Goal: Task Accomplishment & Management: Manage account settings

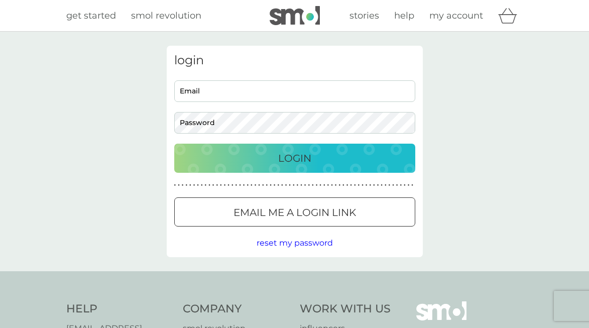
type input "[PERSON_NAME][EMAIL_ADDRESS][DOMAIN_NAME]"
click at [280, 153] on p "Login" at bounding box center [294, 158] width 33 height 16
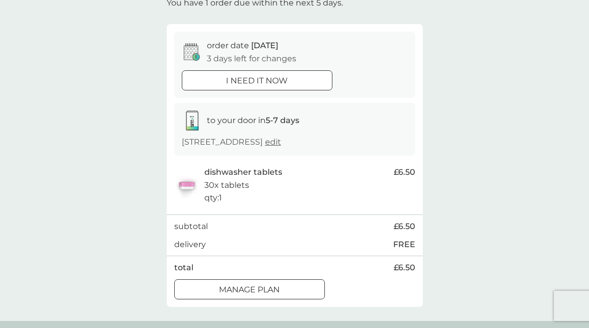
scroll to position [72, 0]
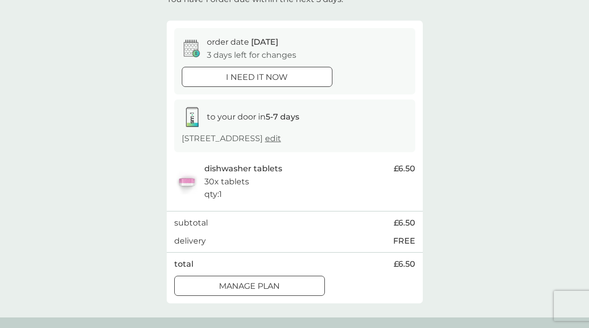
click at [255, 286] on div at bounding box center [250, 286] width 36 height 11
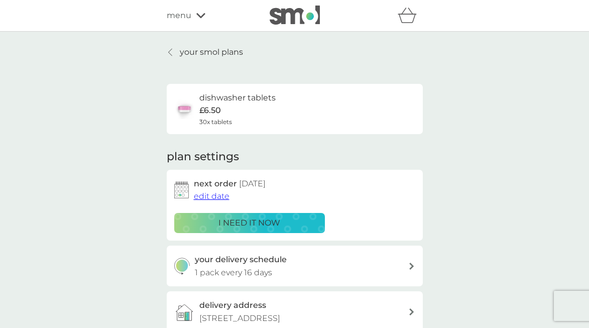
click at [212, 199] on span "edit date" at bounding box center [212, 196] width 36 height 10
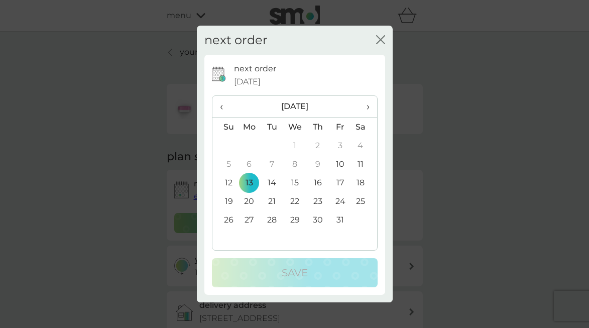
click at [249, 202] on td "20" at bounding box center [249, 201] width 23 height 19
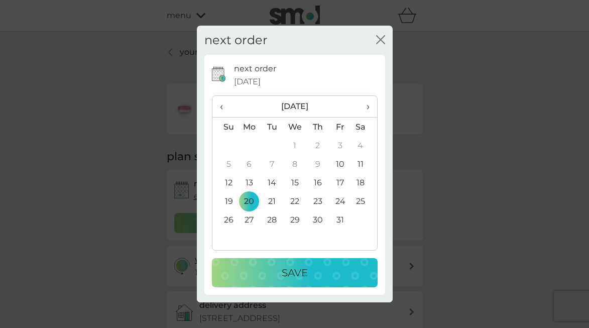
click at [282, 272] on p "Save" at bounding box center [295, 273] width 26 height 16
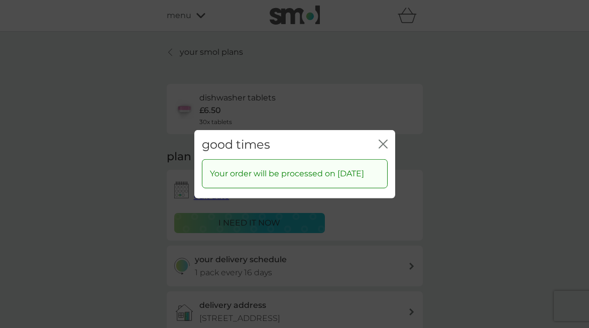
click at [383, 139] on icon "close" at bounding box center [383, 143] width 9 height 9
